Goal: Information Seeking & Learning: Learn about a topic

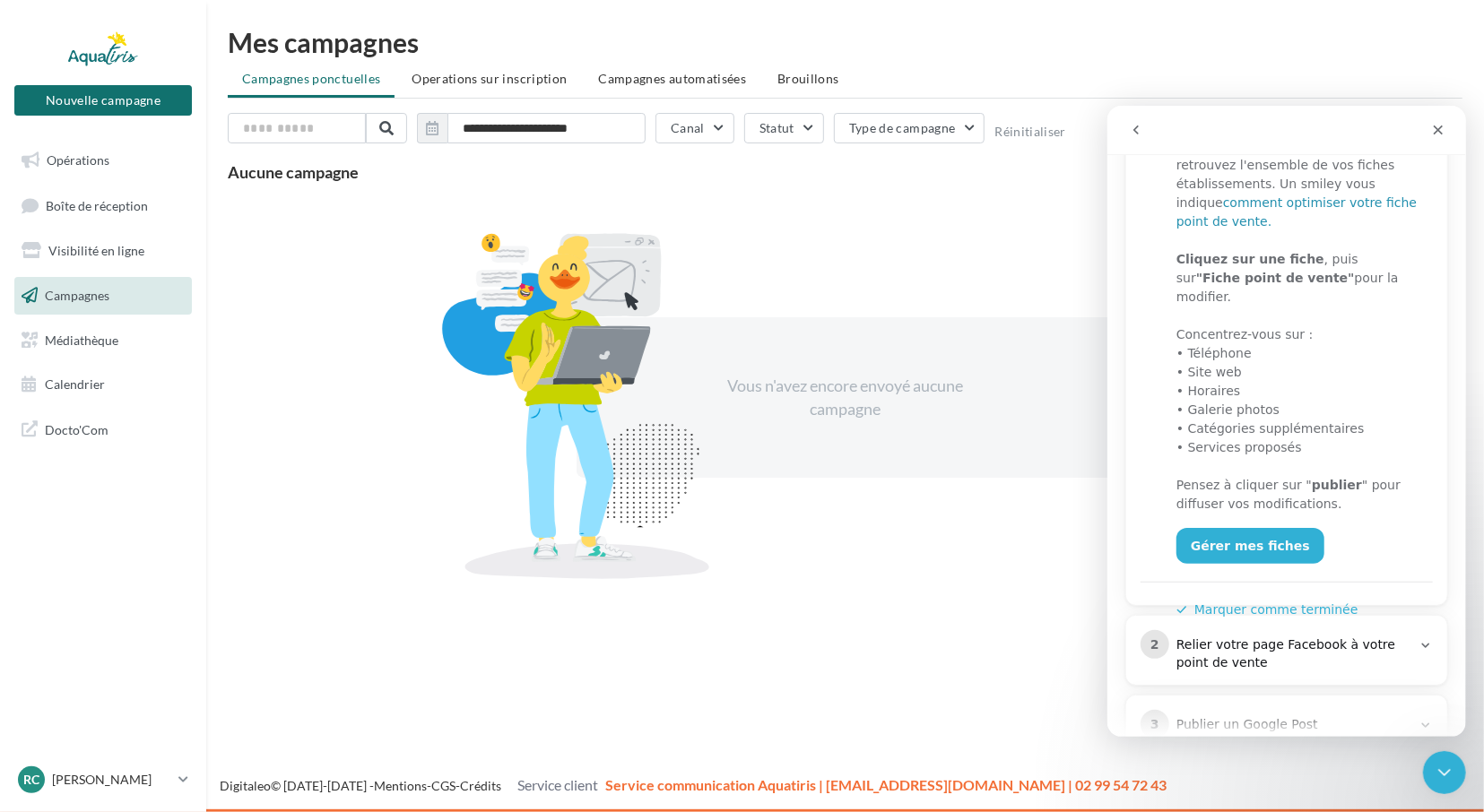
scroll to position [368, 0]
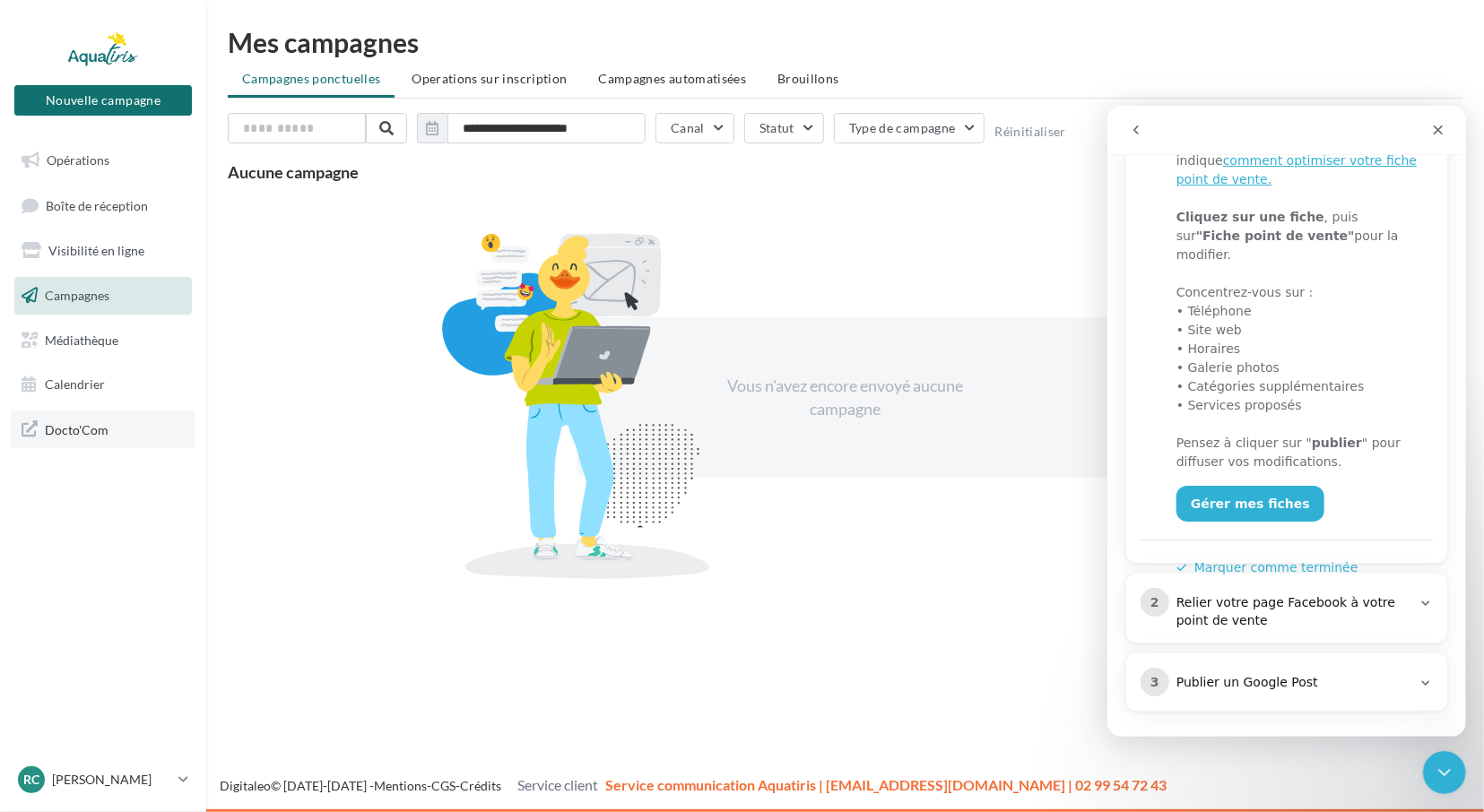
click at [110, 429] on link "Docto'Com" at bounding box center [103, 429] width 184 height 37
click at [137, 164] on link "Opérations" at bounding box center [103, 160] width 184 height 37
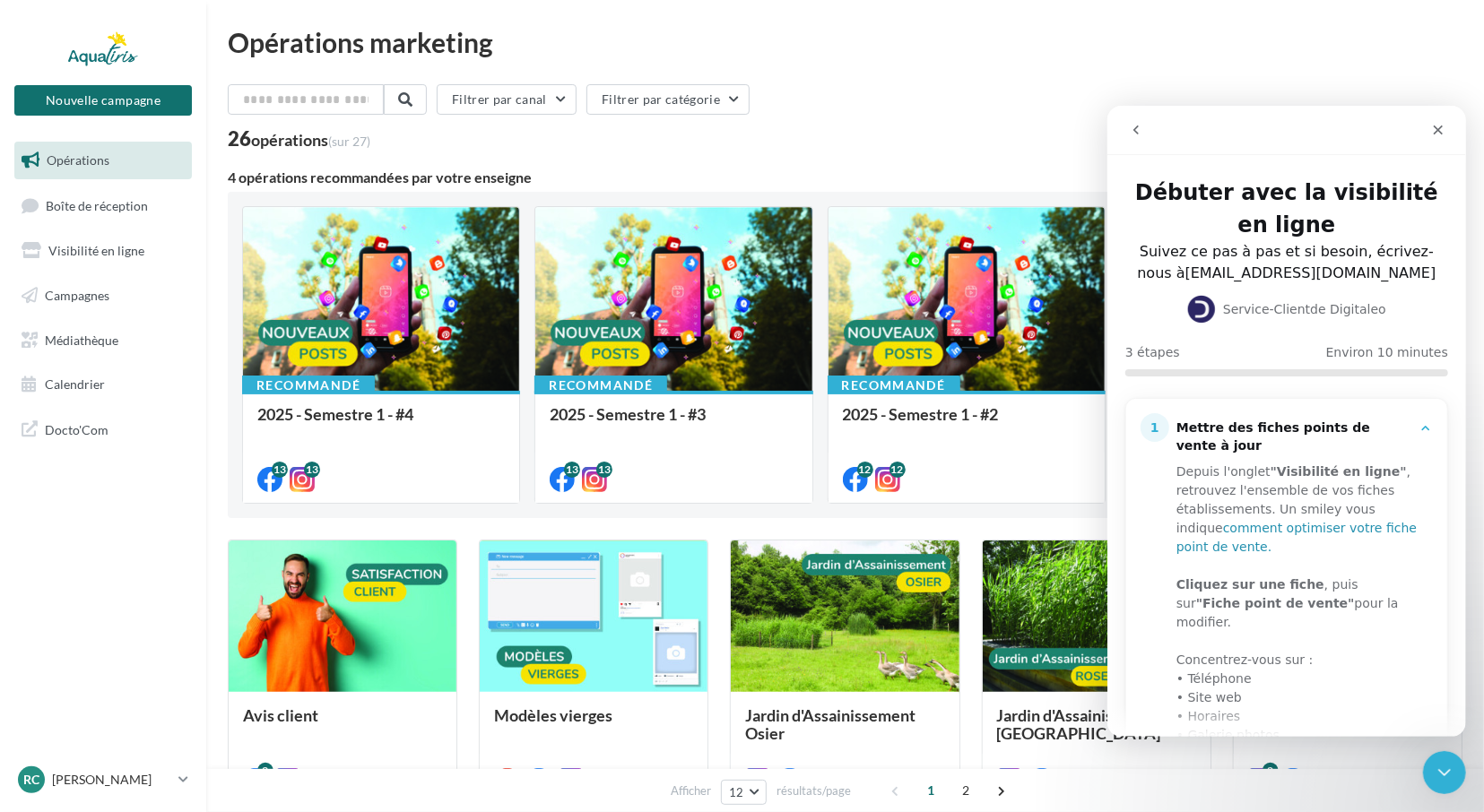
click at [1253, 520] on link "comment optimiser votre fiche point de vente." at bounding box center [1296, 536] width 240 height 33
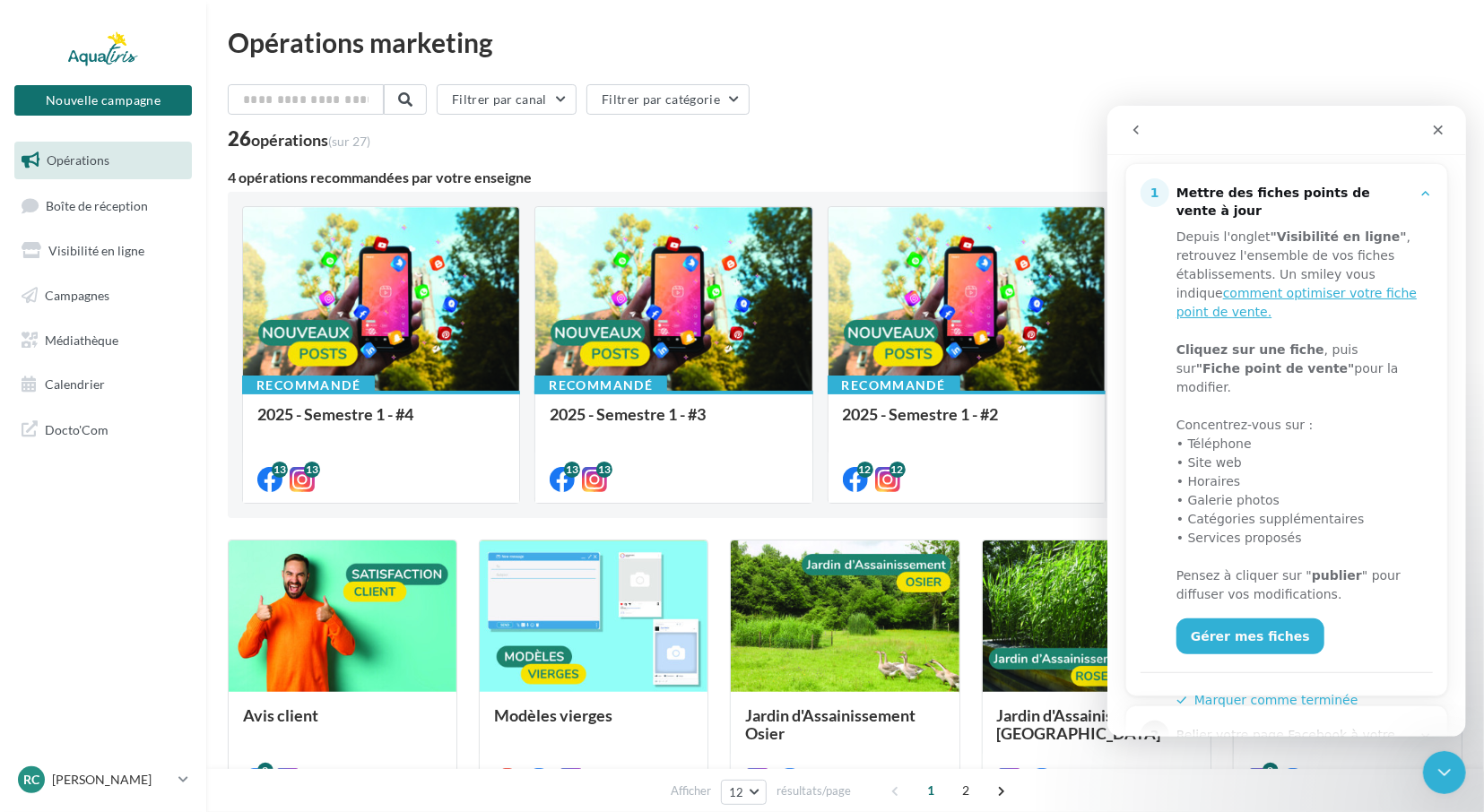
scroll to position [237, 0]
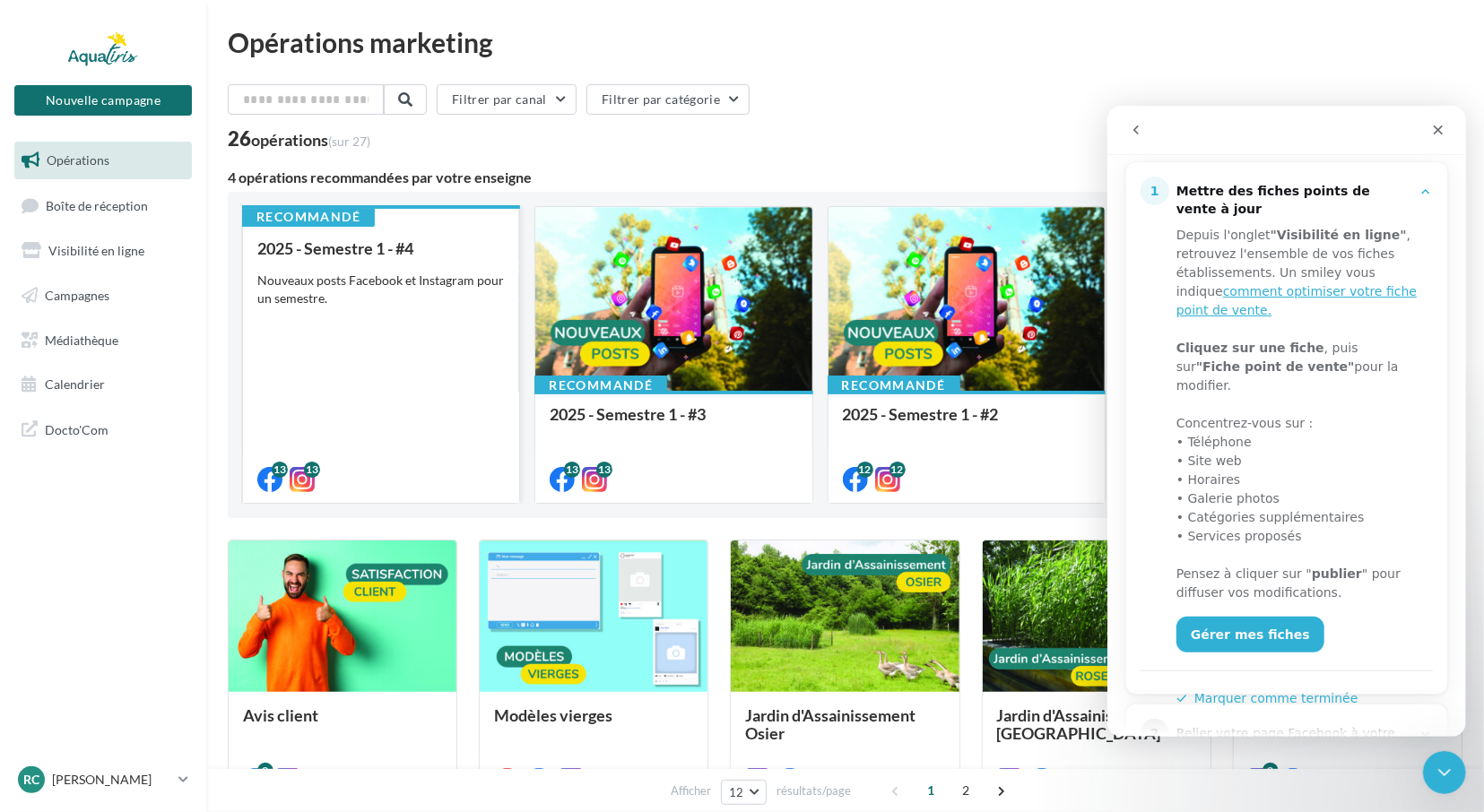
click at [433, 284] on div "Nouveaux posts Facebook et Instagram pour un semestre." at bounding box center [381, 289] width 248 height 36
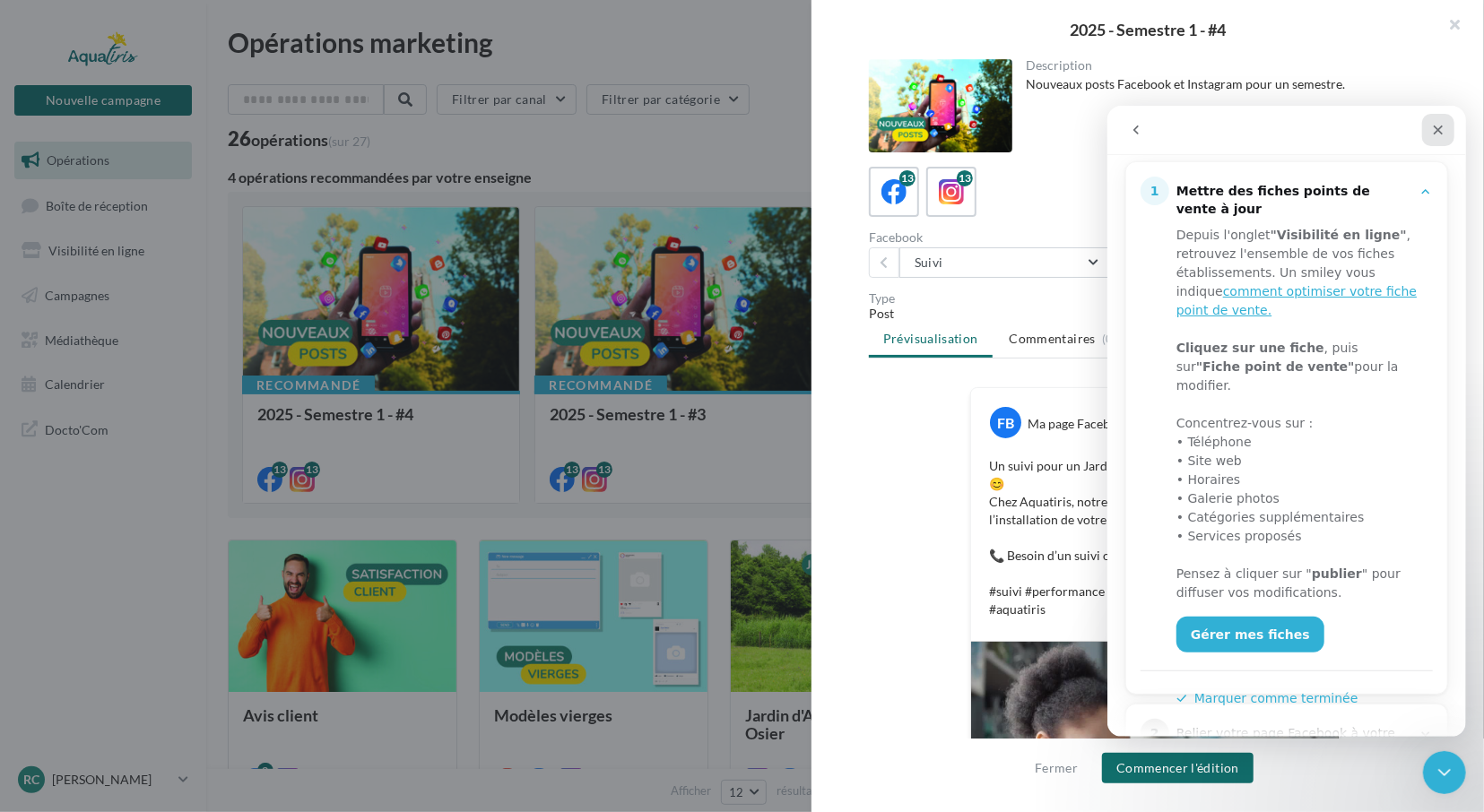
click at [1445, 133] on div "Fermer" at bounding box center [1437, 129] width 33 height 33
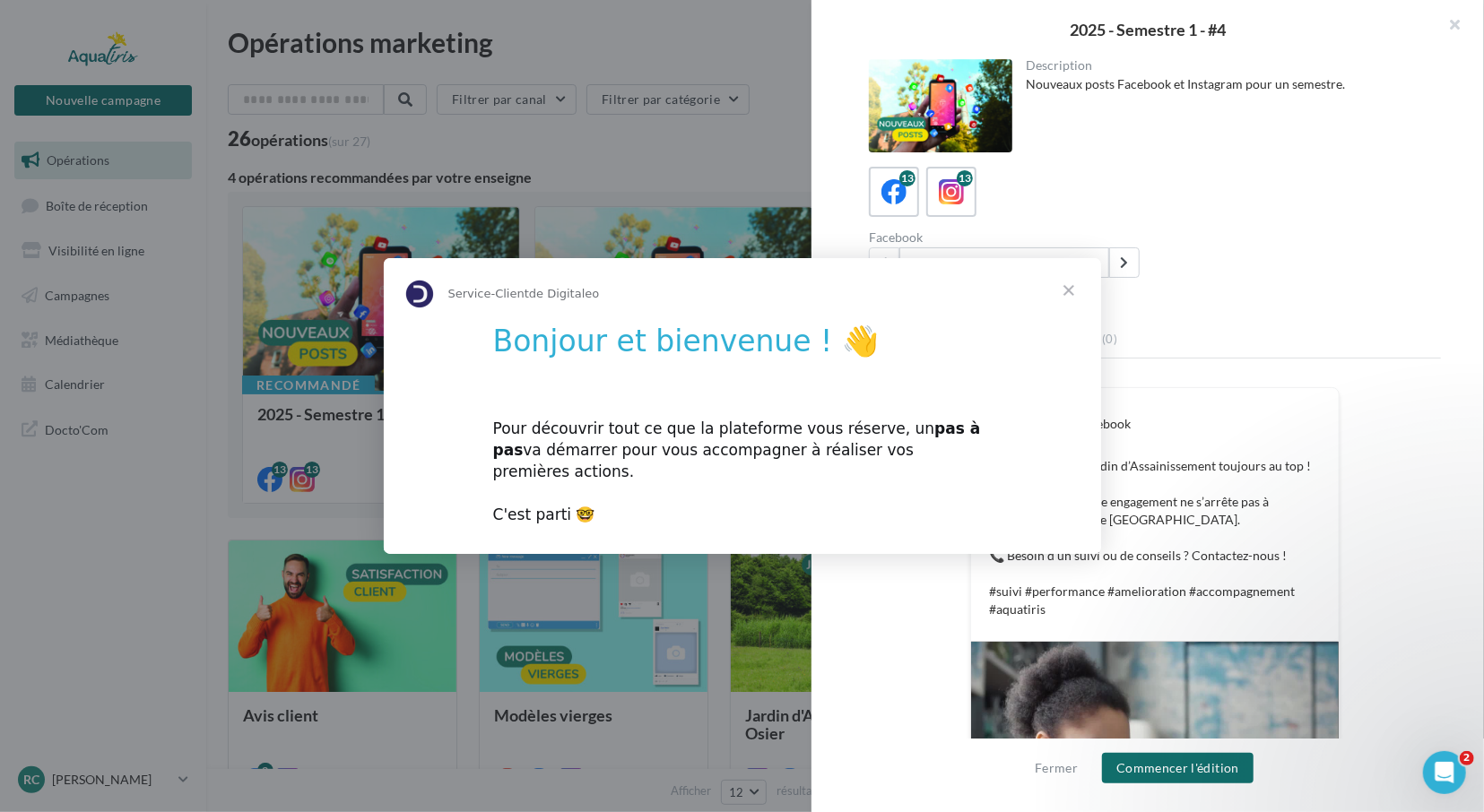
scroll to position [0, 0]
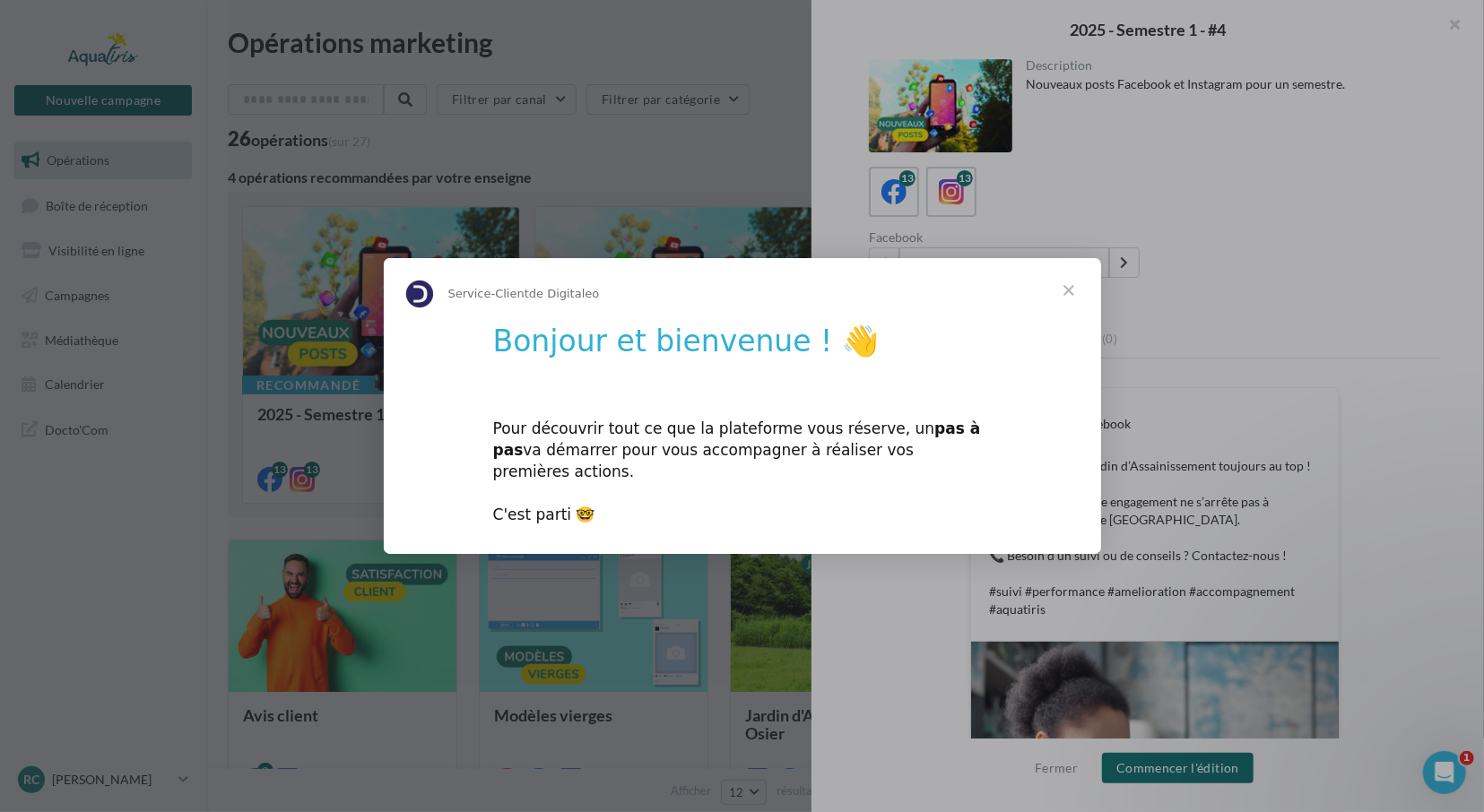
click at [1065, 303] on span "Fermer" at bounding box center [1069, 290] width 65 height 65
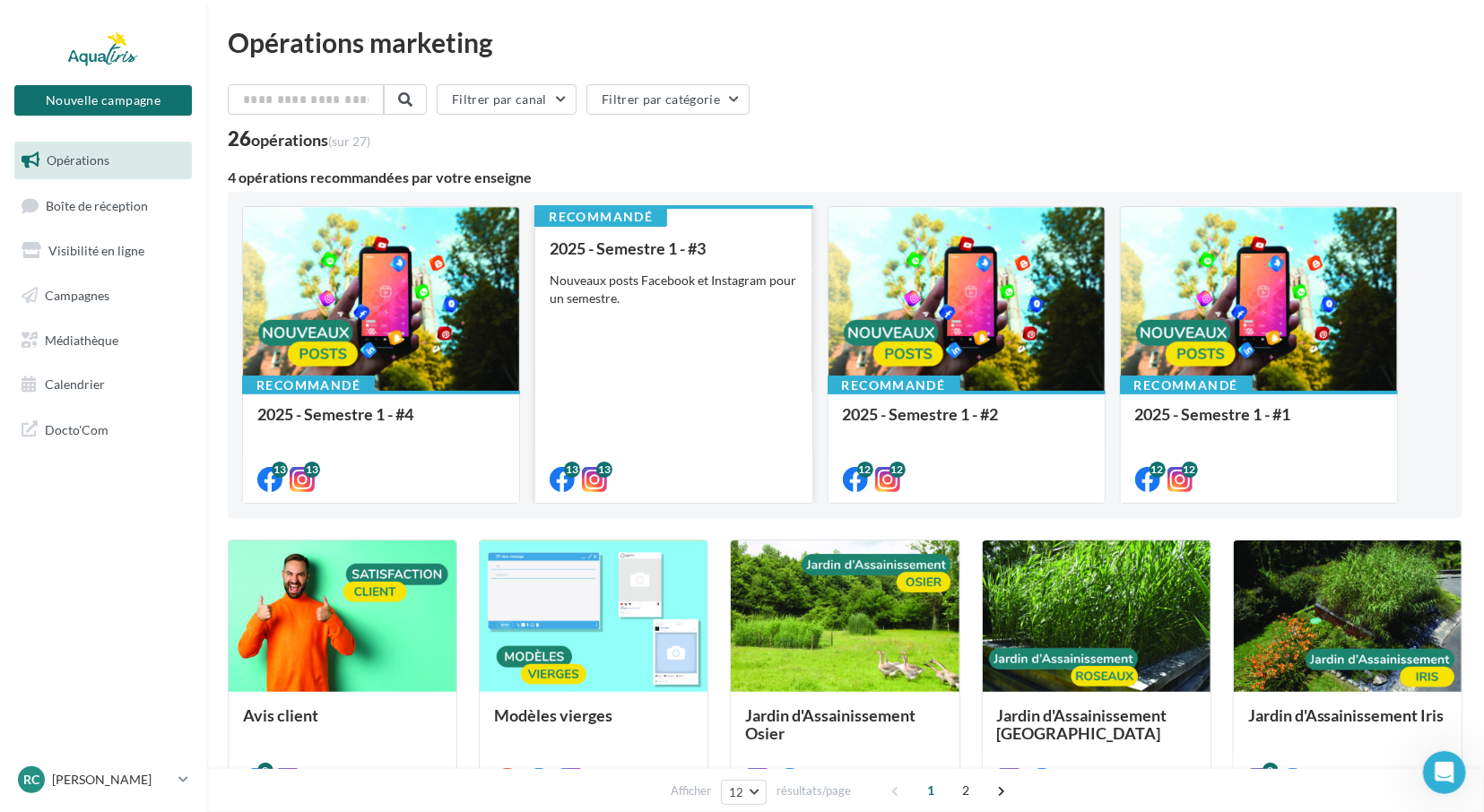
click at [691, 330] on div "2025 - Semestre 1 - #3 Nouveaux posts Facebook et Instagram pour un semestre." at bounding box center [674, 363] width 248 height 248
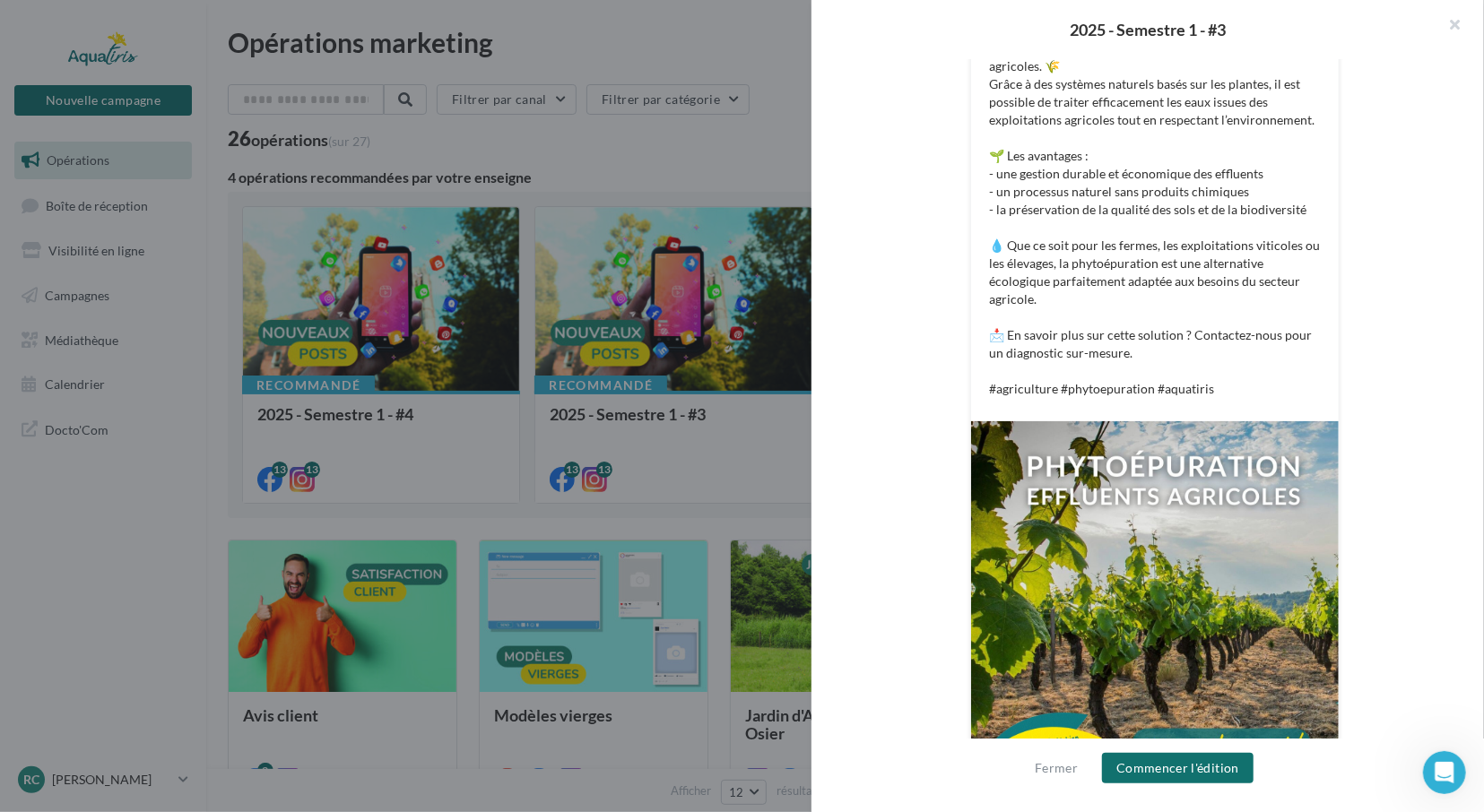
scroll to position [475, 0]
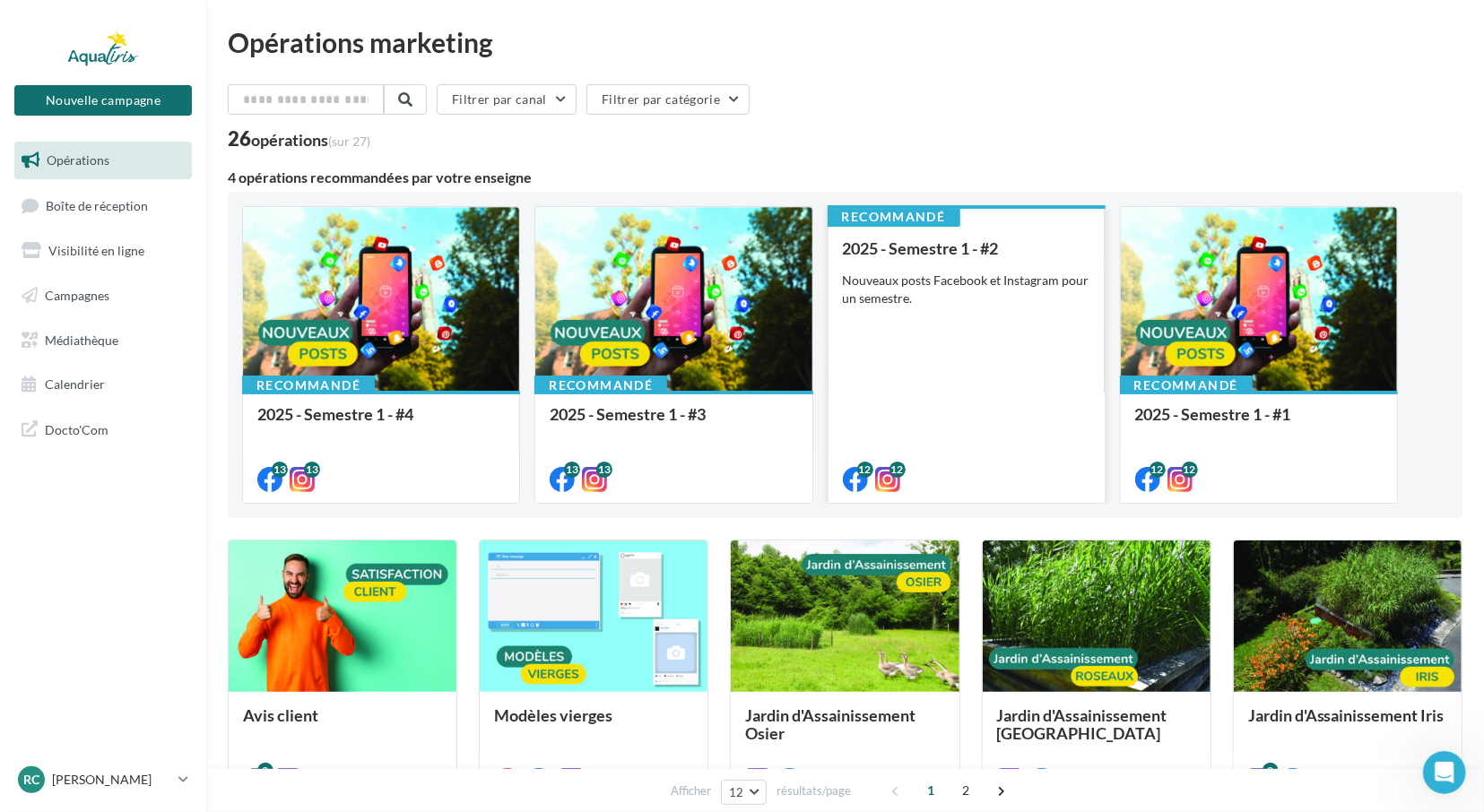
click at [957, 322] on div "2025 - Semestre 1 - #2 Nouveaux posts Facebook et Instagram pour un semestre." at bounding box center [967, 363] width 248 height 248
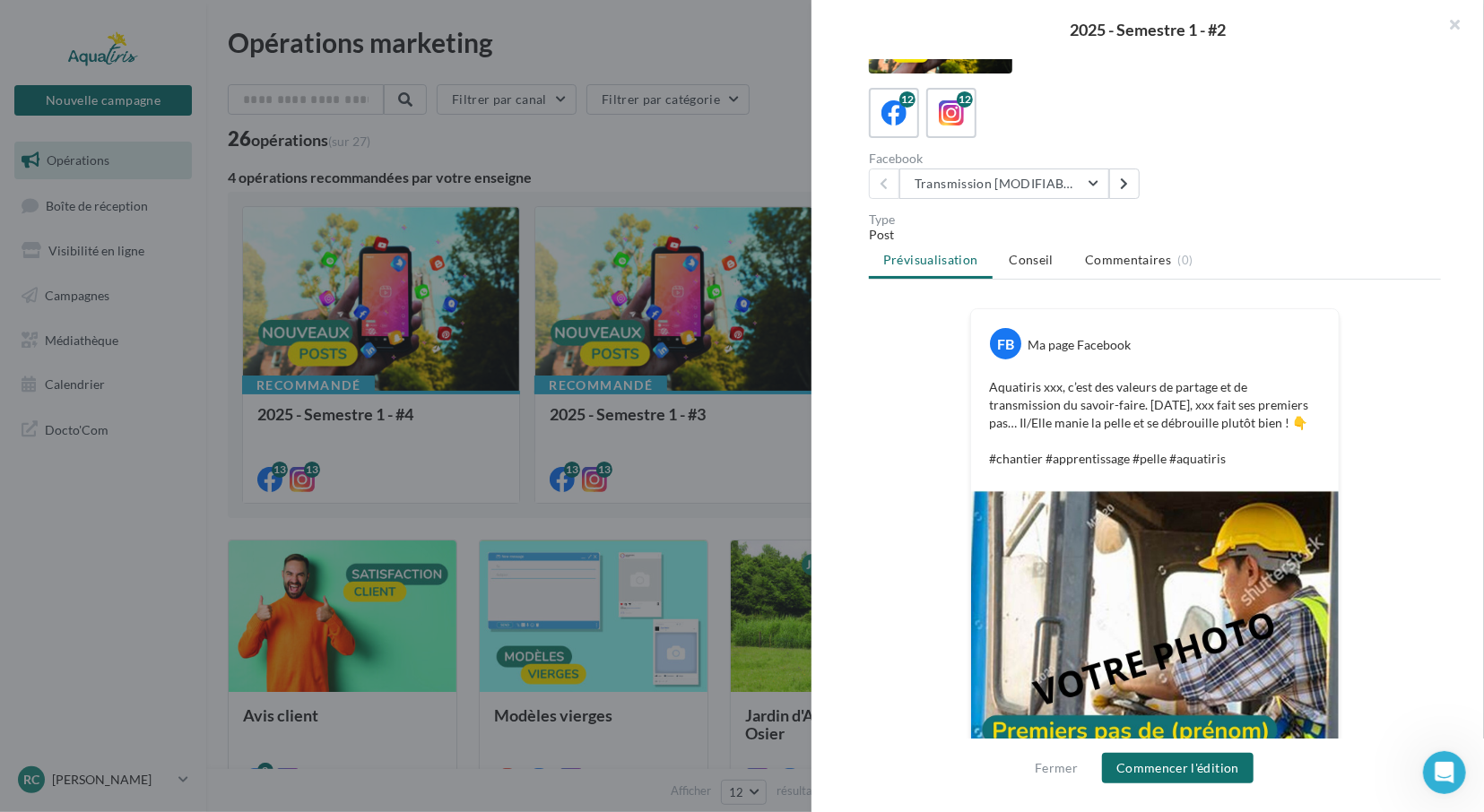
scroll to position [206, 0]
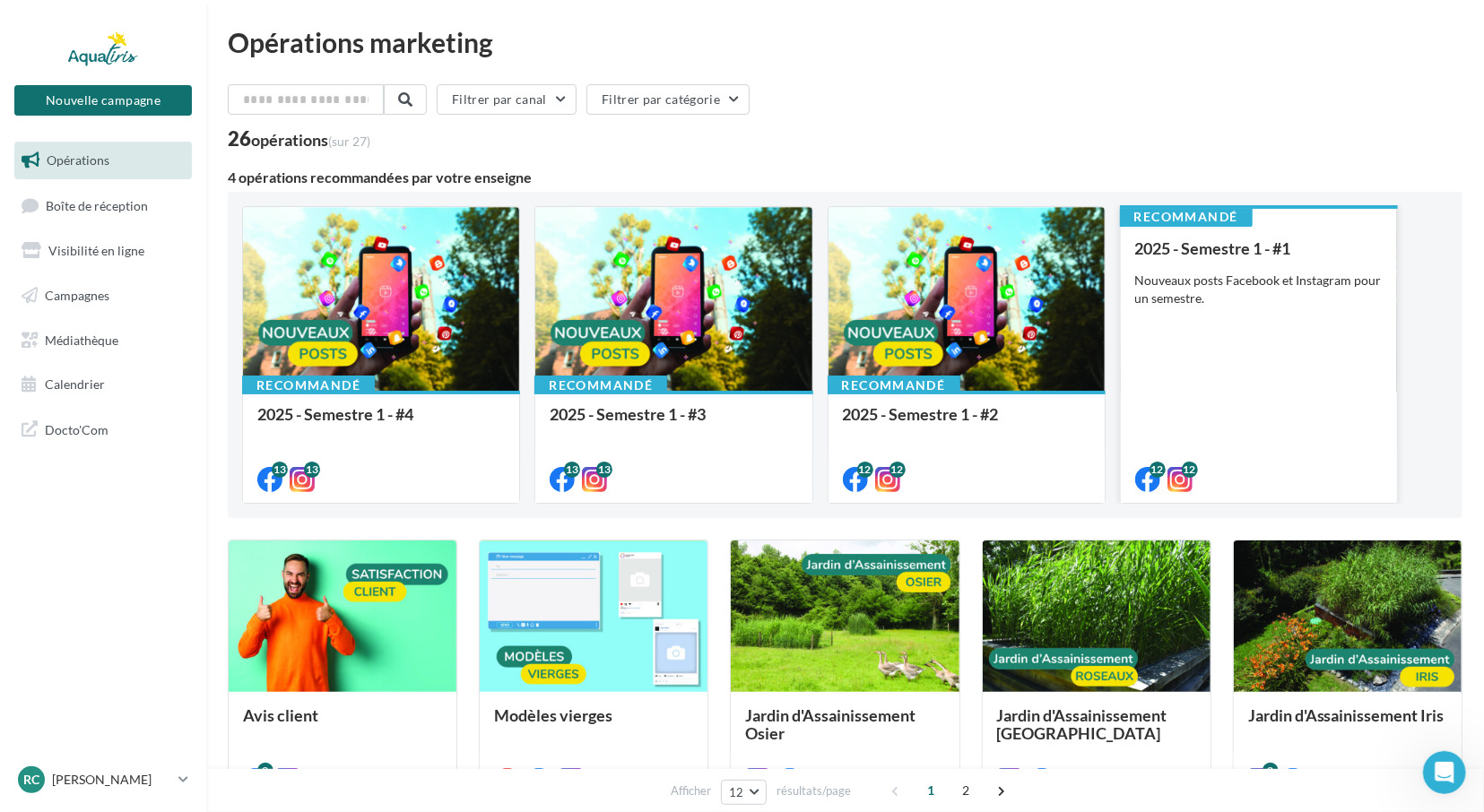
click at [1221, 308] on div "2025 - Semestre 1 - #1 Nouveaux posts Facebook et Instagram pour un semestre." at bounding box center [1258, 363] width 248 height 248
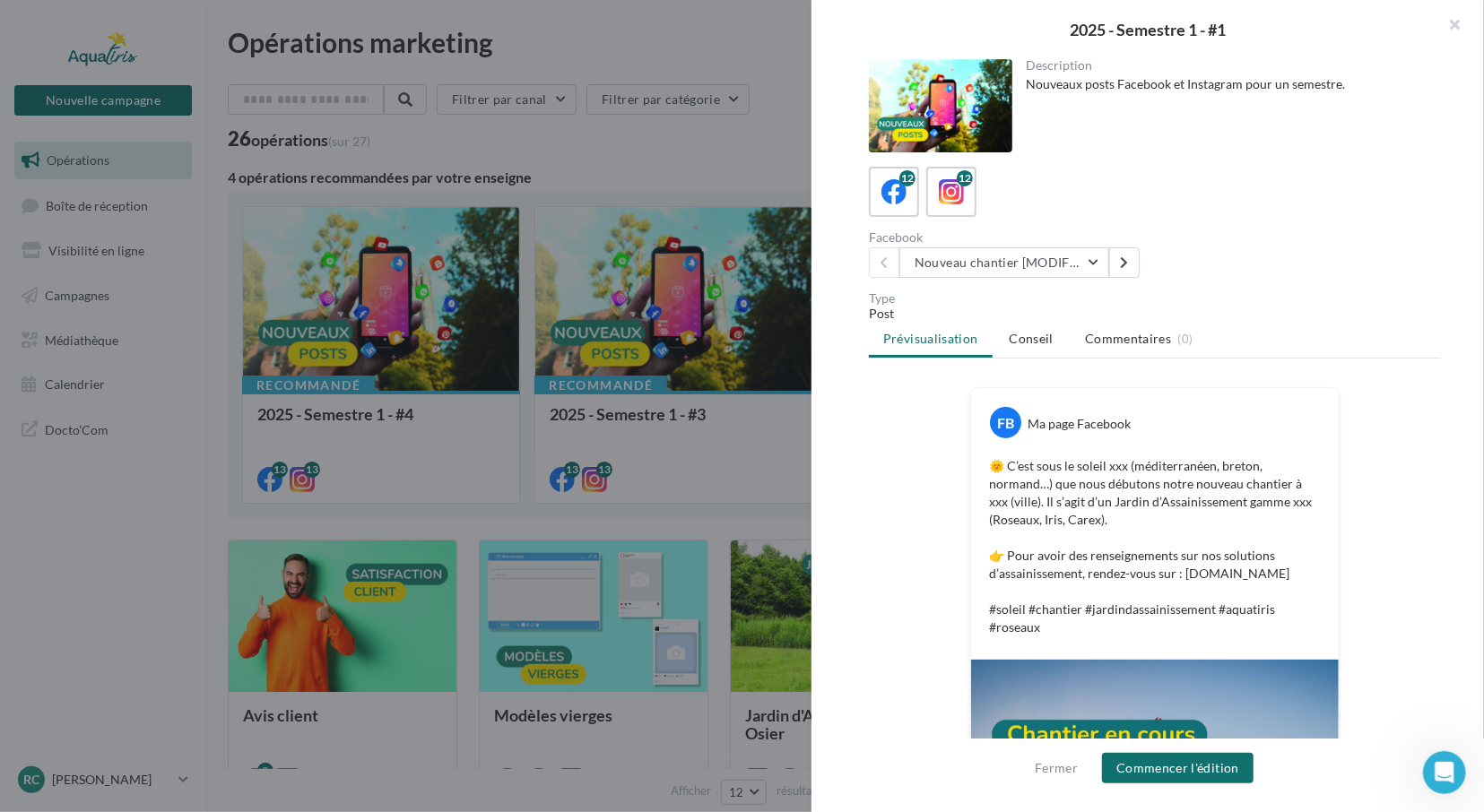
scroll to position [0, 0]
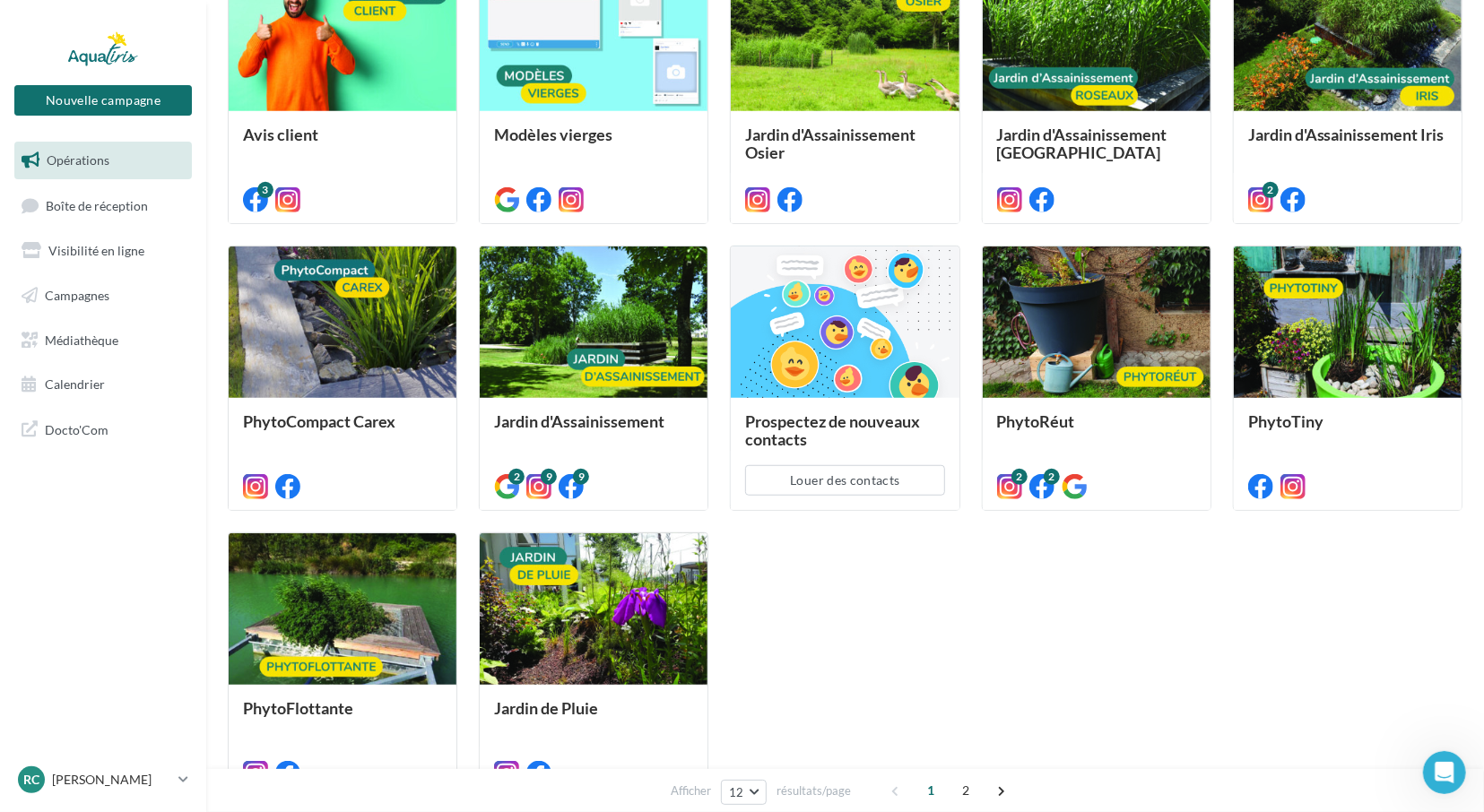
scroll to position [581, 0]
click at [1066, 346] on div at bounding box center [1097, 324] width 227 height 153
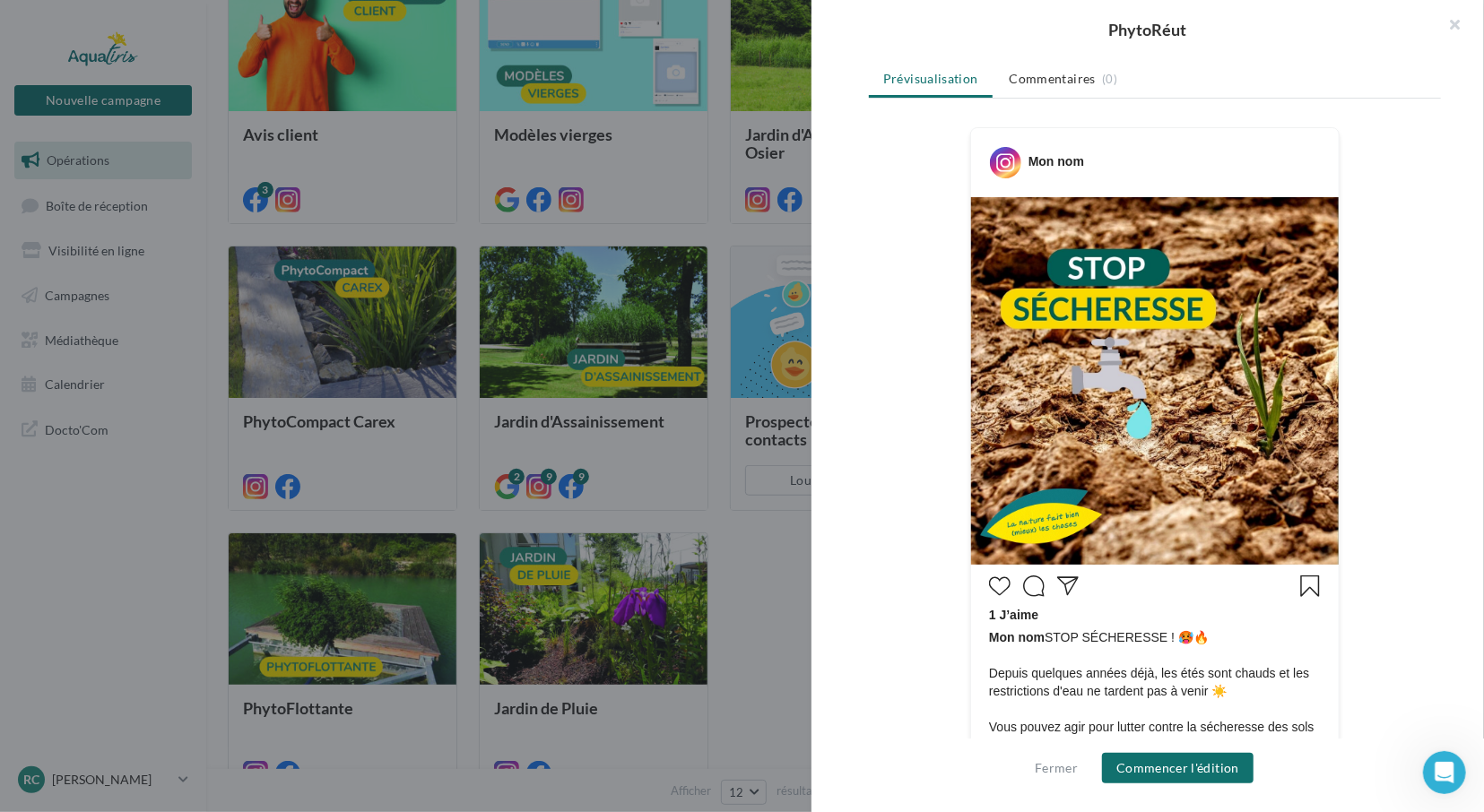
scroll to position [177, 0]
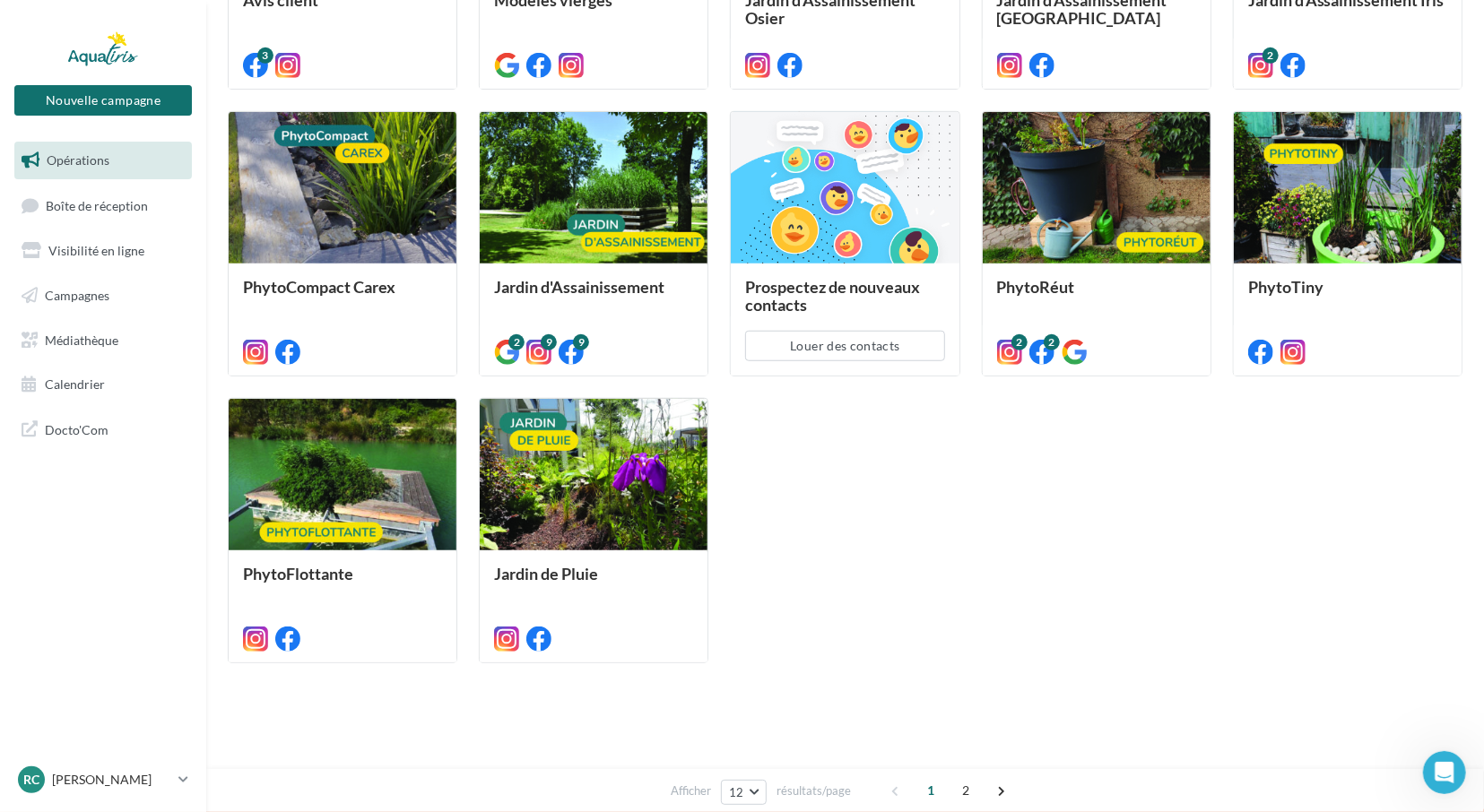
scroll to position [0, 0]
